Goal: Task Accomplishment & Management: Use online tool/utility

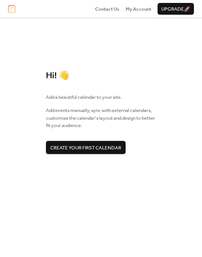
click at [91, 151] on span "Create your first calendar" at bounding box center [85, 147] width 71 height 7
click at [110, 145] on span "Create your first calendar" at bounding box center [85, 147] width 71 height 7
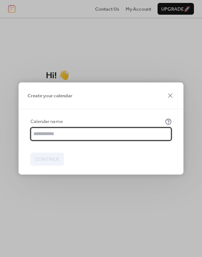
click at [84, 132] on input "text" at bounding box center [100, 133] width 141 height 13
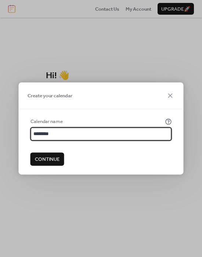
type input "**********"
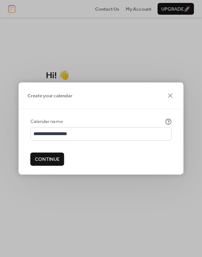
click at [48, 161] on span "Continue" at bounding box center [47, 159] width 25 height 7
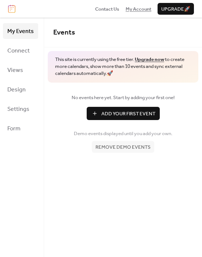
click at [136, 10] on span "My Account" at bounding box center [139, 9] width 26 height 7
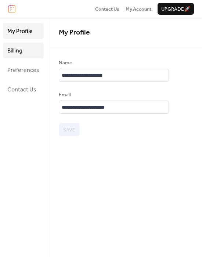
click at [19, 51] on span "Billing" at bounding box center [14, 50] width 15 height 11
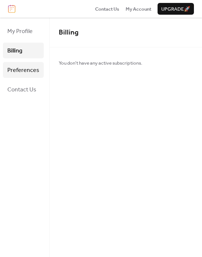
click at [22, 67] on span "Preferences" at bounding box center [23, 70] width 32 height 11
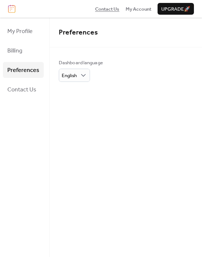
click at [113, 9] on span "Contact Us" at bounding box center [107, 9] width 24 height 7
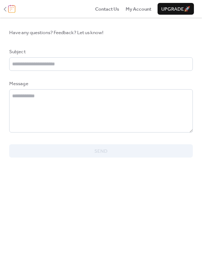
click at [10, 10] on img at bounding box center [11, 9] width 7 height 8
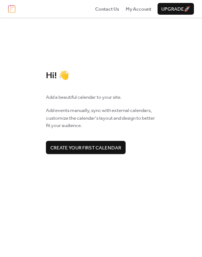
click at [97, 145] on span "Create your first calendar" at bounding box center [85, 147] width 71 height 7
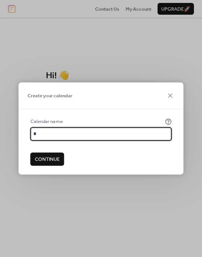
type input "**********"
click at [55, 162] on span "Continue" at bounding box center [47, 159] width 25 height 7
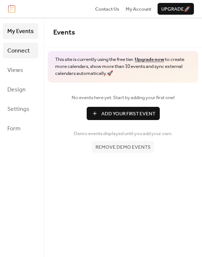
click at [21, 48] on span "Connect" at bounding box center [18, 50] width 22 height 11
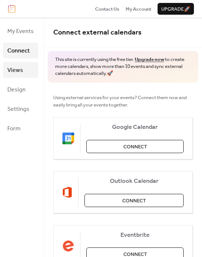
click at [21, 65] on span "Views" at bounding box center [15, 70] width 16 height 11
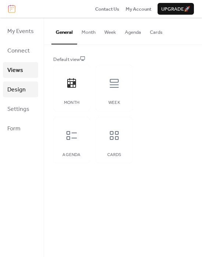
click at [21, 87] on span "Design" at bounding box center [16, 89] width 18 height 11
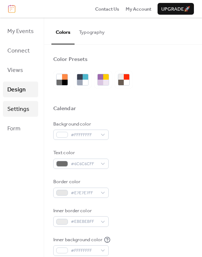
click at [22, 108] on span "Settings" at bounding box center [18, 109] width 22 height 11
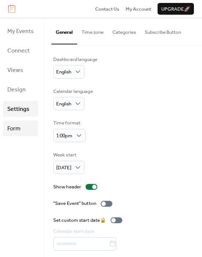
click at [22, 130] on link "Form" at bounding box center [20, 128] width 35 height 16
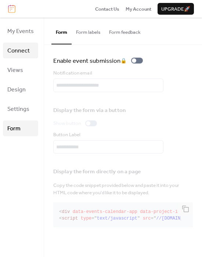
click at [21, 57] on link "Connect" at bounding box center [20, 51] width 35 height 16
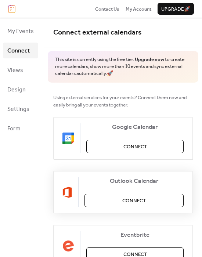
click at [126, 204] on span "Connect" at bounding box center [133, 200] width 23 height 7
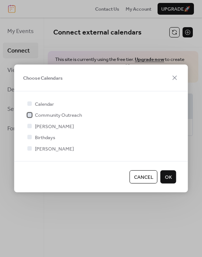
click at [55, 115] on span "Community Outreach" at bounding box center [58, 115] width 47 height 7
click at [170, 178] on span "OK" at bounding box center [168, 177] width 7 height 7
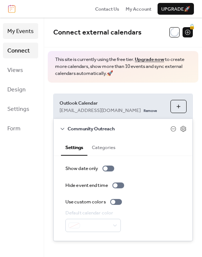
click at [17, 37] on span "My Events" at bounding box center [20, 31] width 26 height 11
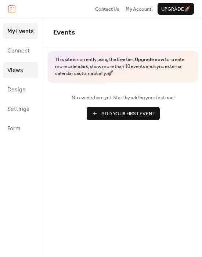
click at [19, 65] on span "Views" at bounding box center [15, 70] width 16 height 11
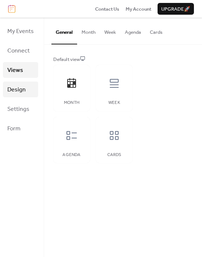
click at [20, 86] on span "Design" at bounding box center [16, 89] width 18 height 11
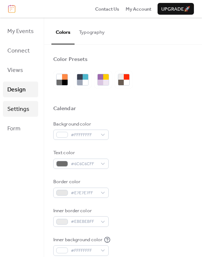
click at [24, 109] on span "Settings" at bounding box center [18, 109] width 22 height 11
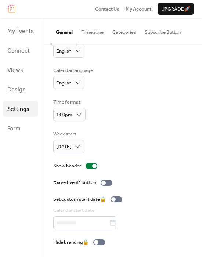
scroll to position [21, 0]
click at [147, 31] on button "Subscribe Button" at bounding box center [162, 31] width 45 height 26
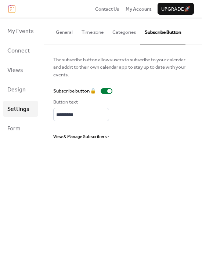
click at [130, 31] on button "Categories" at bounding box center [124, 31] width 32 height 26
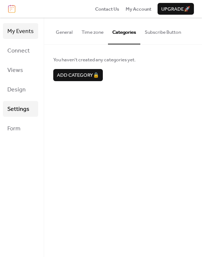
click at [18, 34] on span "My Events" at bounding box center [20, 31] width 26 height 11
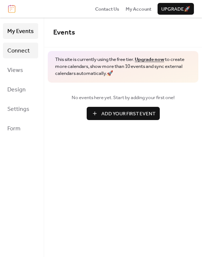
click at [15, 50] on span "Connect" at bounding box center [18, 50] width 22 height 11
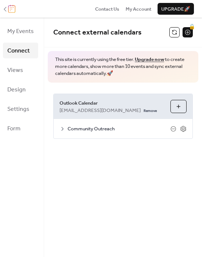
click at [12, 9] on img at bounding box center [11, 9] width 7 height 8
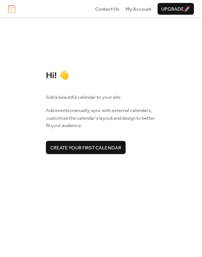
click at [12, 9] on img at bounding box center [11, 9] width 7 height 8
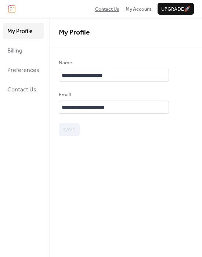
click at [111, 6] on span "Contact Us" at bounding box center [107, 9] width 24 height 7
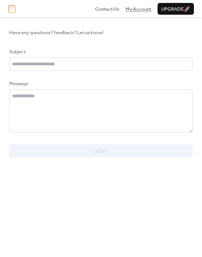
click at [130, 9] on span "My Account" at bounding box center [139, 9] width 26 height 7
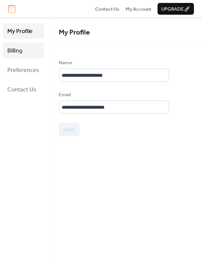
click at [18, 50] on span "Billing" at bounding box center [14, 50] width 15 height 11
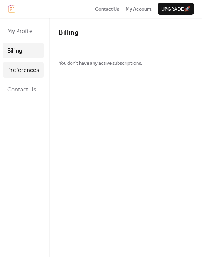
click at [23, 67] on span "Preferences" at bounding box center [23, 70] width 32 height 11
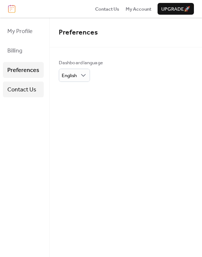
click at [23, 82] on link "Contact Us" at bounding box center [23, 89] width 41 height 16
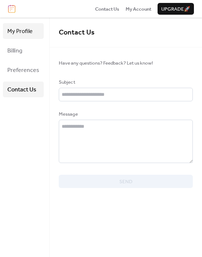
click at [23, 28] on span "My Profile" at bounding box center [19, 31] width 25 height 11
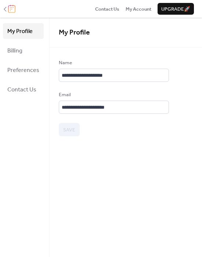
click at [12, 10] on img at bounding box center [11, 9] width 7 height 8
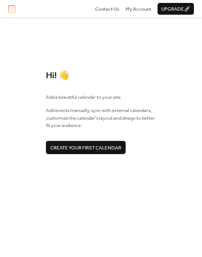
click at [81, 147] on span "Create your first calendar" at bounding box center [85, 147] width 71 height 7
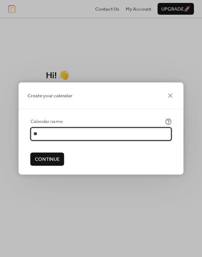
type input "**********"
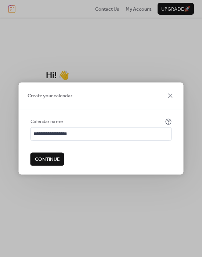
click at [54, 158] on span "Continue" at bounding box center [47, 159] width 25 height 7
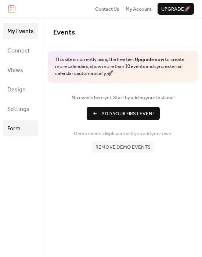
click at [36, 124] on link "Form" at bounding box center [20, 128] width 35 height 16
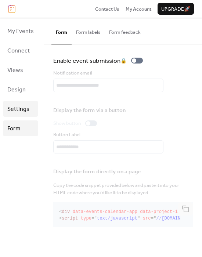
click at [23, 108] on span "Settings" at bounding box center [18, 109] width 22 height 11
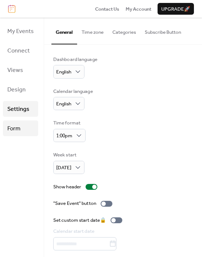
click at [21, 127] on link "Form" at bounding box center [20, 128] width 35 height 16
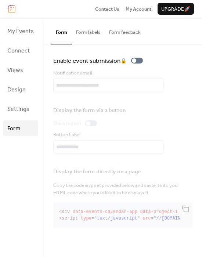
click at [10, 81] on ul "My Events Connect Views Design Settings Form" at bounding box center [20, 79] width 35 height 113
click at [12, 87] on span "Design" at bounding box center [16, 89] width 18 height 11
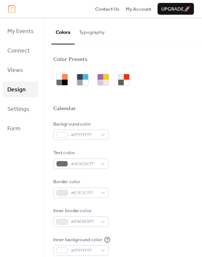
click at [168, 235] on div "Background color #FFFFFFFF Text color #6C6C6CFF Border color #E7E7E7FF Inner bo…" at bounding box center [122, 202] width 139 height 164
